Goal: Task Accomplishment & Management: Manage account settings

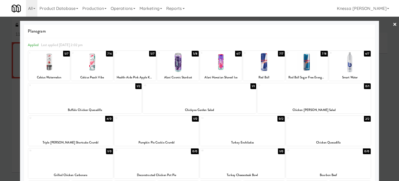
click at [0, 137] on div at bounding box center [199, 90] width 399 height 181
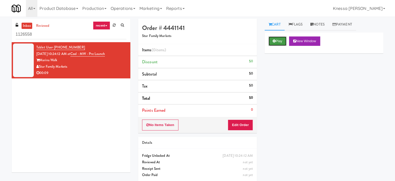
click at [282, 36] on button "Play" at bounding box center [278, 40] width 18 height 9
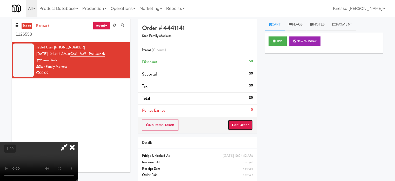
click at [245, 126] on button "Edit Order" at bounding box center [240, 124] width 25 height 11
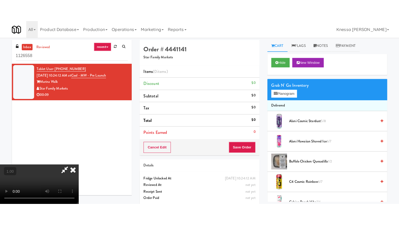
scroll to position [82, 0]
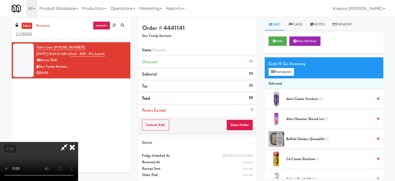
click at [78, 142] on video at bounding box center [39, 161] width 78 height 39
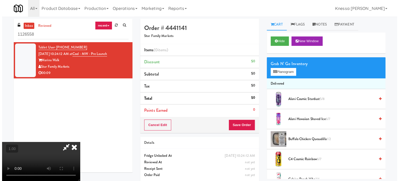
scroll to position [11, 0]
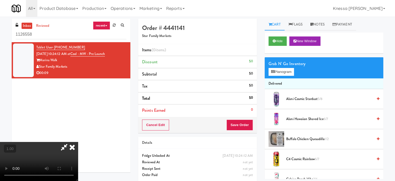
click at [292, 63] on div "Grab N' Go Inventory" at bounding box center [324, 64] width 111 height 8
click at [291, 68] on button "Planogram" at bounding box center [281, 72] width 25 height 8
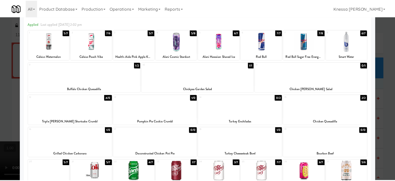
scroll to position [21, 0]
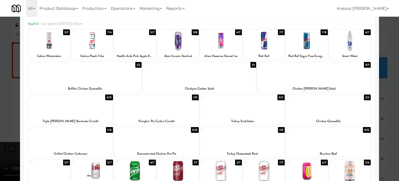
click at [389, 81] on div at bounding box center [199, 90] width 399 height 181
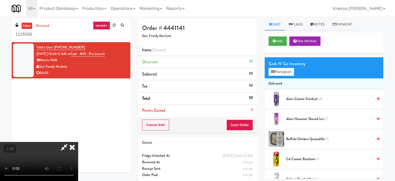
scroll to position [16, 0]
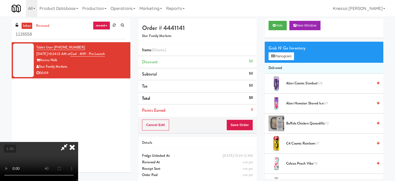
click at [78, 142] on video at bounding box center [39, 161] width 78 height 39
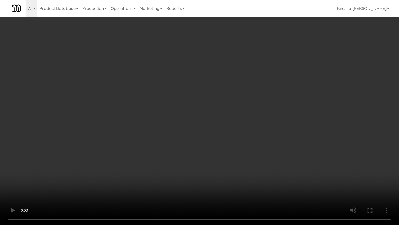
click at [224, 179] on video at bounding box center [199, 112] width 399 height 225
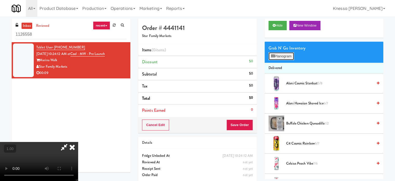
click at [285, 53] on button "Planogram" at bounding box center [281, 56] width 25 height 8
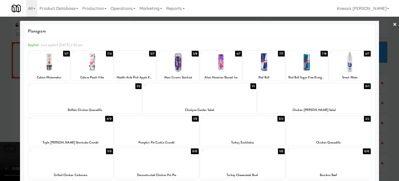
click at [391, 69] on div at bounding box center [199, 90] width 399 height 181
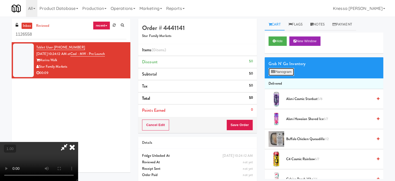
click at [290, 70] on button "Planogram" at bounding box center [281, 72] width 25 height 8
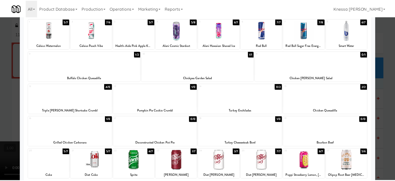
scroll to position [32, 0]
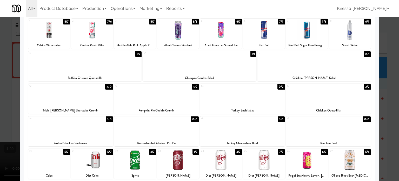
click at [0, 78] on div at bounding box center [199, 90] width 399 height 181
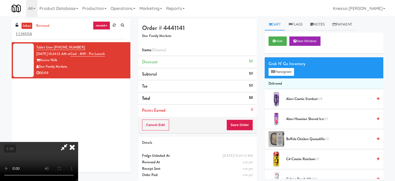
click at [72, 142] on video at bounding box center [39, 161] width 78 height 39
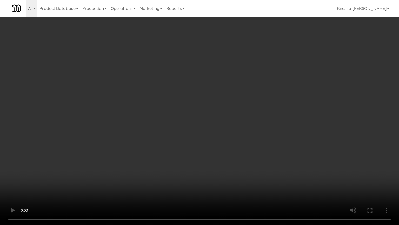
click at [242, 155] on video at bounding box center [199, 112] width 399 height 225
click at [261, 125] on video at bounding box center [199, 112] width 399 height 225
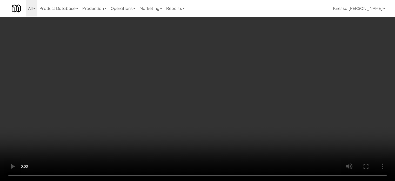
scroll to position [40, 0]
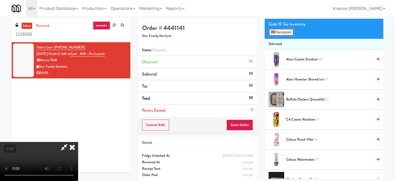
click at [294, 35] on button "Planogram" at bounding box center [281, 32] width 25 height 8
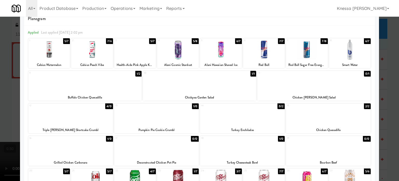
scroll to position [15, 0]
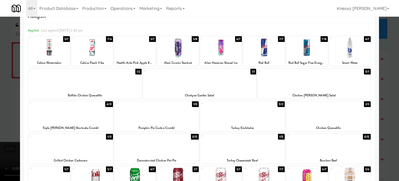
click at [208, 79] on div at bounding box center [199, 80] width 113 height 20
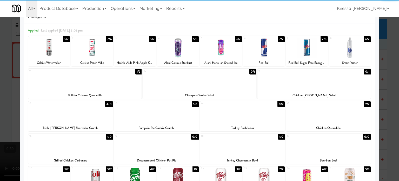
click at [0, 100] on div at bounding box center [199, 90] width 399 height 181
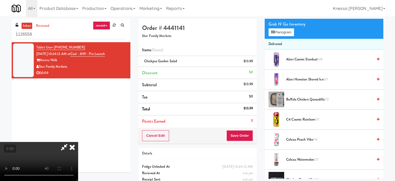
click at [78, 142] on video at bounding box center [39, 161] width 78 height 39
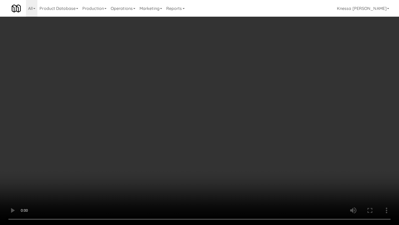
click at [131, 153] on video at bounding box center [199, 112] width 399 height 225
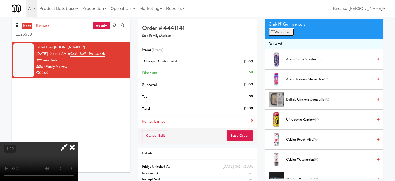
click at [291, 32] on button "Planogram" at bounding box center [281, 32] width 25 height 8
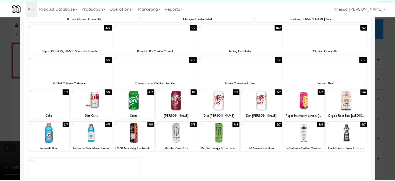
scroll to position [92, 0]
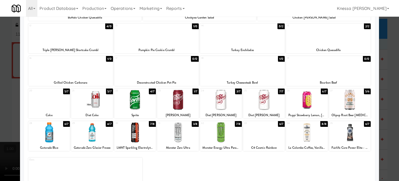
click at [169, 132] on div at bounding box center [178, 132] width 42 height 20
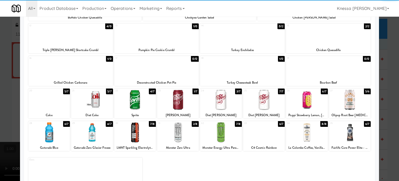
click at [0, 56] on div at bounding box center [199, 90] width 399 height 181
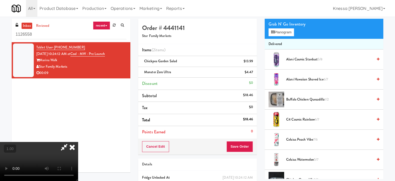
click at [31, 142] on video at bounding box center [39, 161] width 78 height 39
click at [78, 142] on icon at bounding box center [72, 147] width 11 height 10
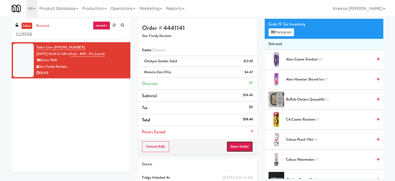
click at [232, 147] on button "Save Order" at bounding box center [240, 146] width 27 height 11
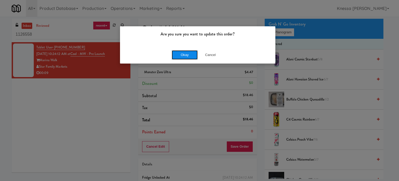
click at [180, 55] on button "Okay" at bounding box center [185, 54] width 26 height 9
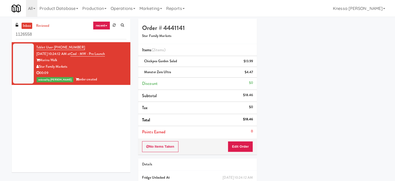
click at [93, 73] on div "00:09" at bounding box center [81, 73] width 90 height 6
click at [42, 26] on link "reviewed" at bounding box center [43, 26] width 16 height 6
click at [81, 65] on div "Star Family Markets" at bounding box center [81, 66] width 90 height 6
click at [31, 25] on link "inbox" at bounding box center [27, 26] width 11 height 6
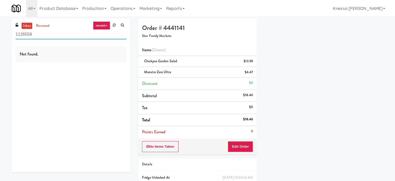
click at [79, 35] on input "1126558" at bounding box center [71, 35] width 111 height 10
click at [163, 36] on h5 "Star Family Markets" at bounding box center [197, 36] width 111 height 4
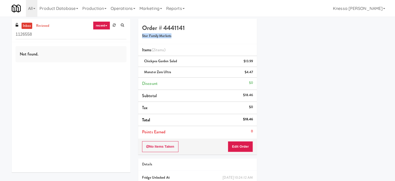
click at [163, 36] on h5 "Star Family Markets" at bounding box center [197, 36] width 111 height 4
copy h5 "Star Family Markets"
drag, startPoint x: 49, startPoint y: 22, endPoint x: 48, endPoint y: 27, distance: 5.6
click at [48, 27] on div "inbox reviewed recent all unclear take inventory issue suspicious failed recent…" at bounding box center [71, 30] width 119 height 23
click at [48, 27] on link "reviewed" at bounding box center [43, 26] width 16 height 6
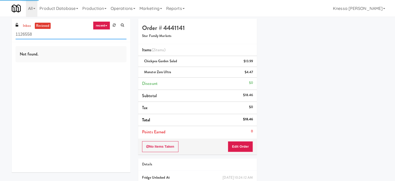
click at [52, 35] on input "1126558" at bounding box center [71, 35] width 111 height 10
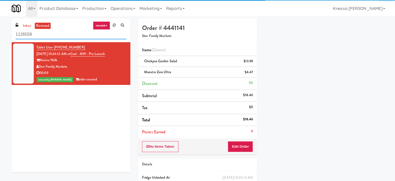
click at [52, 35] on input "1126558" at bounding box center [71, 35] width 111 height 10
paste input "Star Family Markets"
click at [52, 35] on input "Star Family Markets" at bounding box center [71, 35] width 111 height 10
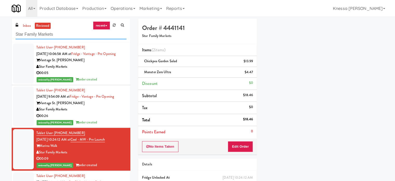
type input "Star Family Markets"
click at [116, 129] on li "Tablet User · (989) 245-5214 [DATE] 10:24:12 AM at Cool - MW - Pre Launch Marin…" at bounding box center [71, 149] width 119 height 43
click at [117, 117] on div "00:26" at bounding box center [81, 116] width 90 height 6
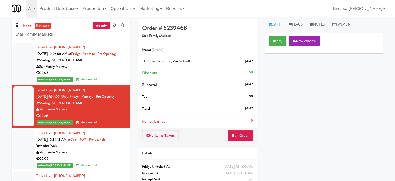
click at [117, 163] on div "reviewed by Knessa C order created" at bounding box center [81, 165] width 90 height 6
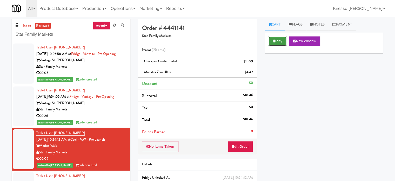
click at [284, 37] on button "Play" at bounding box center [278, 40] width 18 height 9
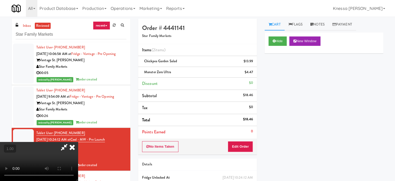
click at [78, 142] on video at bounding box center [39, 161] width 78 height 39
click at [252, 142] on button "Edit Order" at bounding box center [240, 146] width 25 height 11
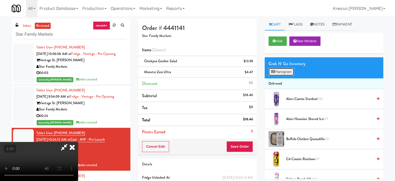
click at [278, 73] on button "Planogram" at bounding box center [281, 72] width 25 height 8
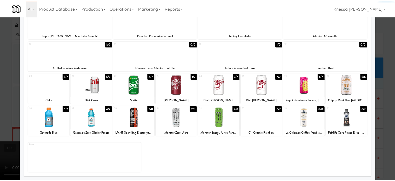
scroll to position [107, 0]
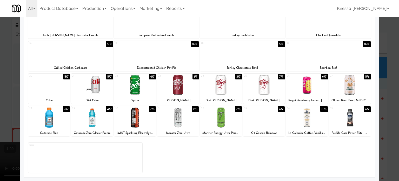
click at [0, 112] on div at bounding box center [199, 90] width 399 height 181
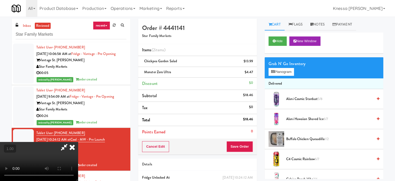
click at [78, 142] on icon at bounding box center [72, 147] width 11 height 10
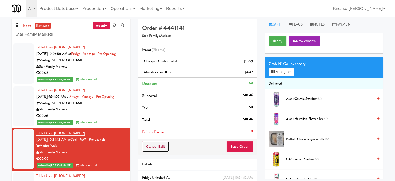
click at [160, 145] on button "Cancel Edit" at bounding box center [155, 146] width 27 height 11
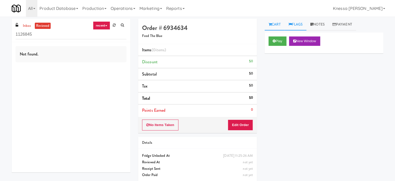
click at [297, 26] on link "Flags" at bounding box center [296, 25] width 22 height 12
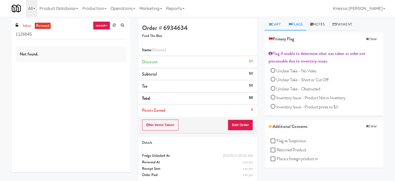
click at [277, 24] on link "Cart" at bounding box center [275, 25] width 20 height 12
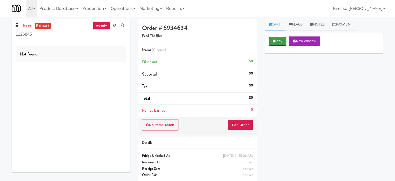
click at [277, 44] on button "Play" at bounding box center [278, 40] width 18 height 9
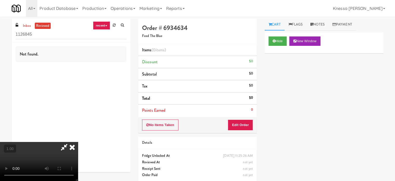
click at [70, 142] on icon at bounding box center [64, 147] width 12 height 10
click at [78, 142] on icon at bounding box center [72, 147] width 11 height 10
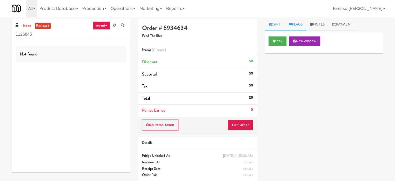
click at [302, 25] on link "Flags" at bounding box center [296, 25] width 22 height 12
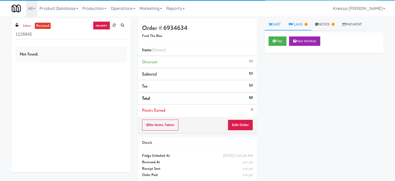
click at [310, 20] on link "Flags" at bounding box center [298, 25] width 27 height 12
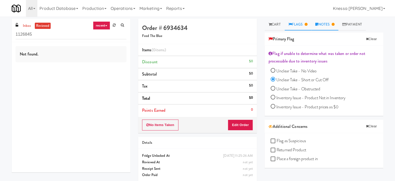
click at [326, 26] on link "Notes" at bounding box center [325, 25] width 27 height 12
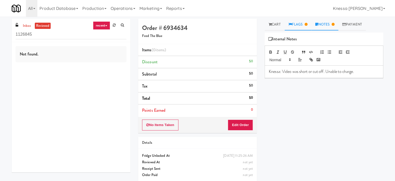
click at [299, 19] on link "Flags" at bounding box center [298, 25] width 27 height 12
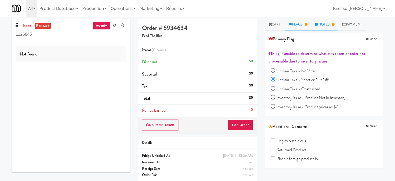
click at [325, 25] on link "Notes" at bounding box center [325, 25] width 27 height 12
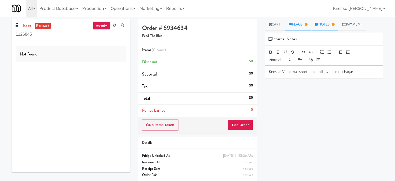
click at [287, 24] on link "Flags" at bounding box center [298, 25] width 27 height 12
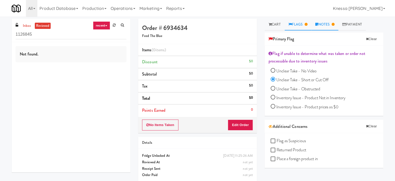
click at [316, 26] on link "Notes" at bounding box center [325, 25] width 27 height 12
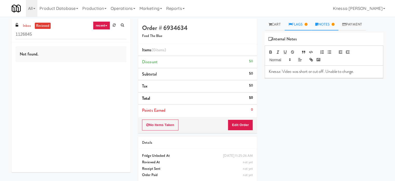
click at [296, 26] on link "Flags" at bounding box center [298, 25] width 27 height 12
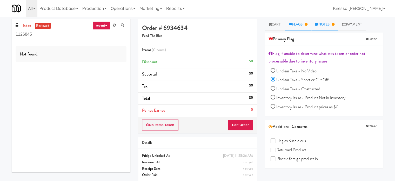
click at [325, 25] on link "Notes" at bounding box center [325, 25] width 27 height 12
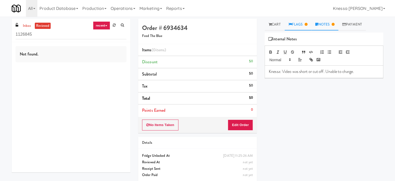
click at [307, 25] on icon at bounding box center [306, 24] width 3 height 3
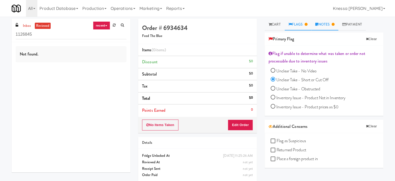
click at [335, 22] on link "Notes" at bounding box center [325, 25] width 27 height 12
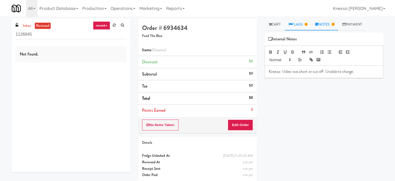
click at [295, 24] on link "Flags" at bounding box center [298, 25] width 27 height 12
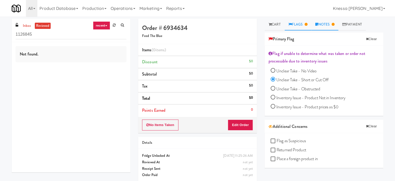
click at [316, 26] on link "Notes" at bounding box center [325, 25] width 27 height 12
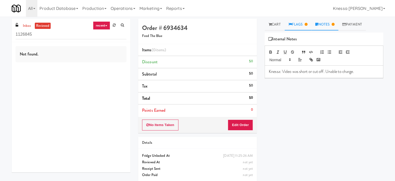
click at [307, 24] on icon at bounding box center [306, 24] width 3 height 3
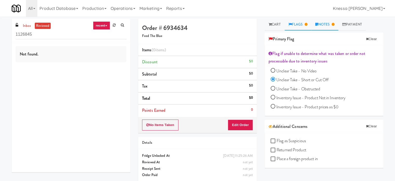
click at [335, 24] on icon at bounding box center [333, 24] width 3 height 3
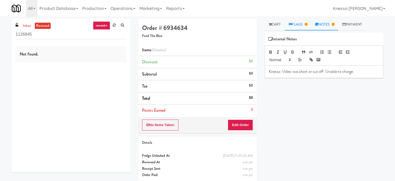
click at [302, 27] on link "Flags" at bounding box center [298, 25] width 27 height 12
